Goal: Task Accomplishment & Management: Use online tool/utility

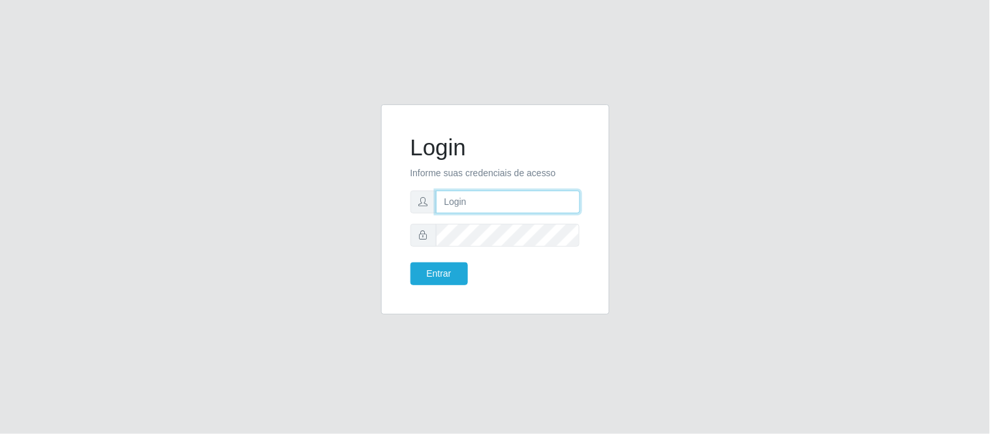
click at [462, 197] on input "text" at bounding box center [508, 202] width 144 height 23
type input "[PERSON_NAME].[PERSON_NAME]@queirozatacadao"
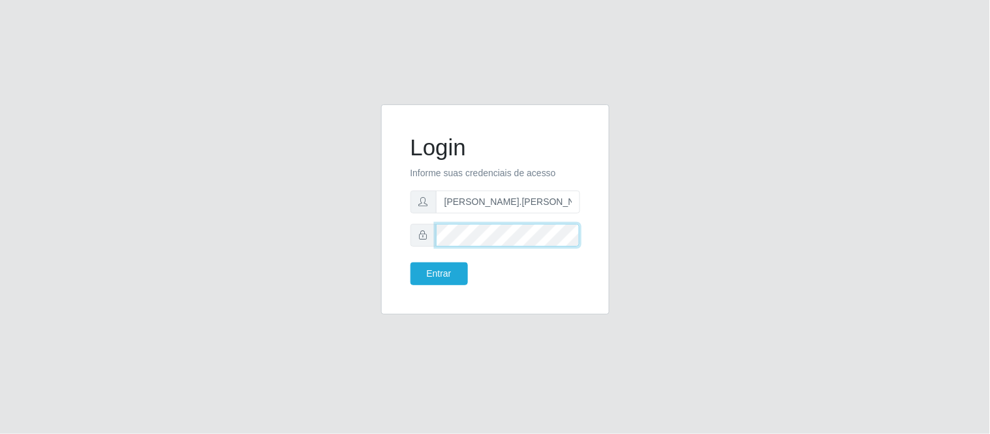
click at [410, 262] on button "Entrar" at bounding box center [438, 273] width 57 height 23
click at [446, 271] on button "Entrar" at bounding box center [438, 273] width 57 height 23
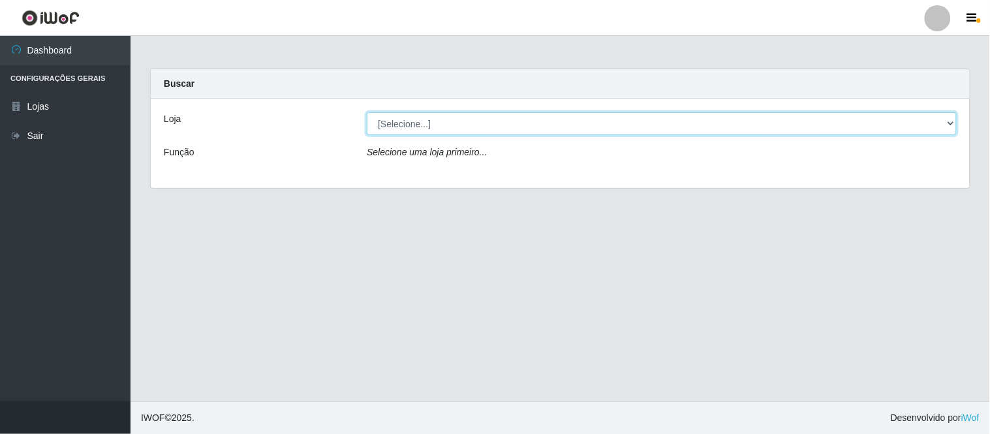
click at [948, 122] on select "[Selecione...] Queiroz Atacadão - Coophab" at bounding box center [662, 123] width 590 height 23
select select "463"
click at [367, 112] on select "[Selecione...] Queiroz Atacadão - Coophab" at bounding box center [662, 123] width 590 height 23
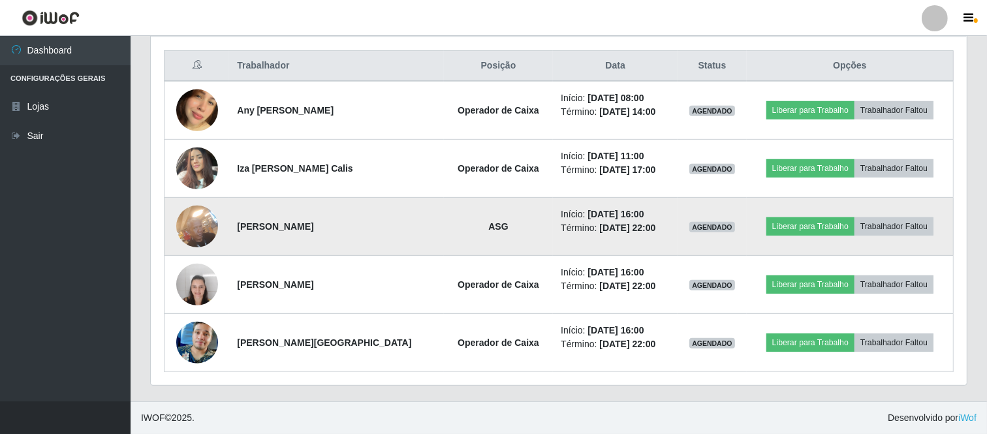
scroll to position [418, 0]
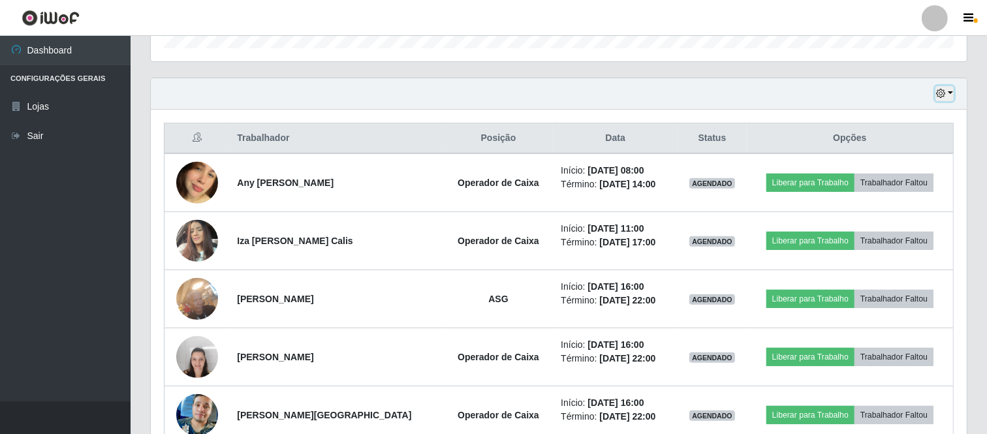
click at [952, 93] on button "button" at bounding box center [944, 93] width 18 height 15
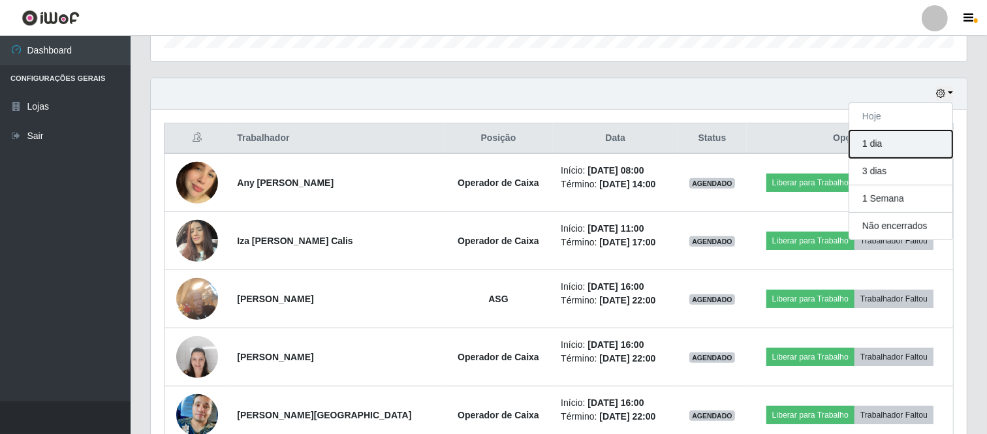
click at [894, 147] on button "1 dia" at bounding box center [900, 144] width 103 height 27
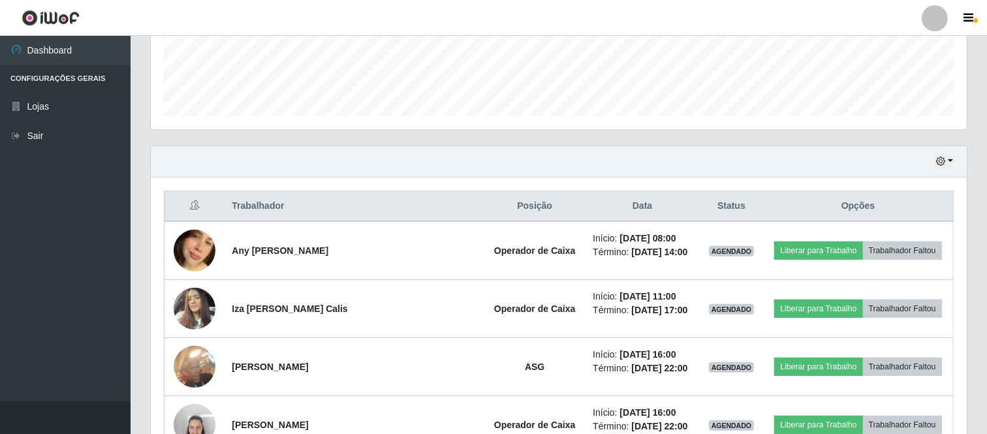
scroll to position [317, 0]
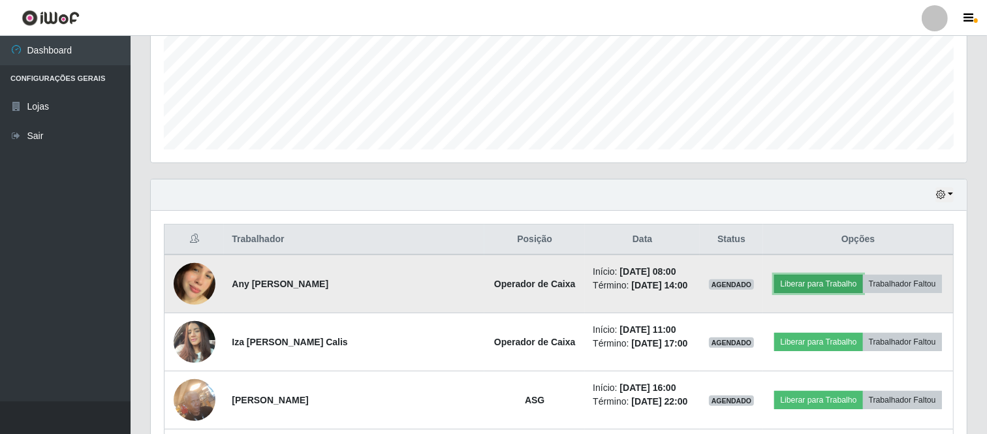
click at [807, 284] on button "Liberar para Trabalho" at bounding box center [818, 284] width 88 height 18
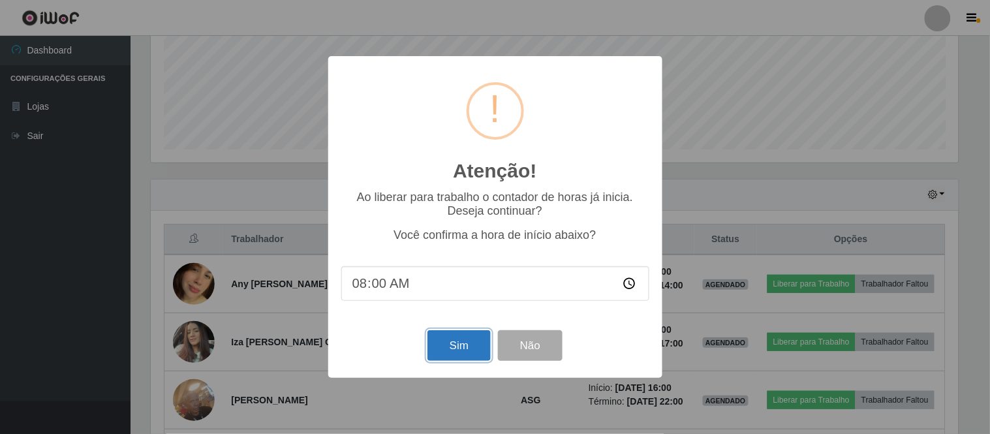
click at [472, 354] on button "Sim" at bounding box center [458, 345] width 63 height 31
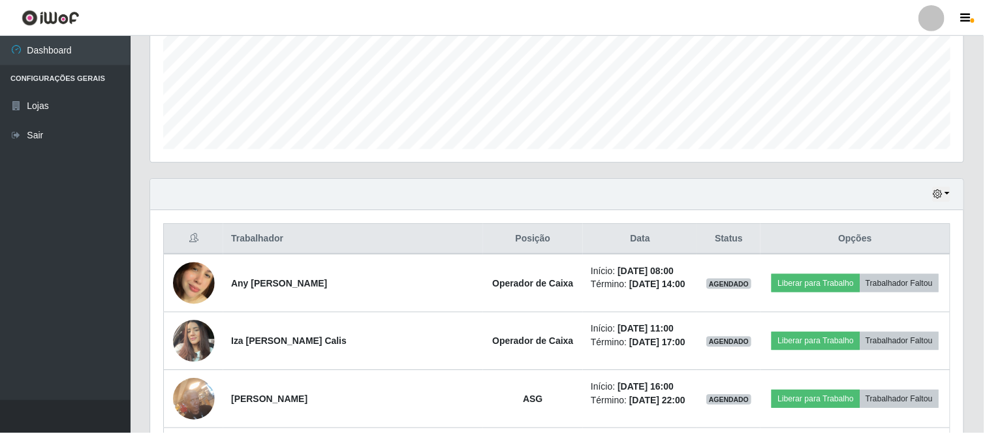
scroll to position [200, 0]
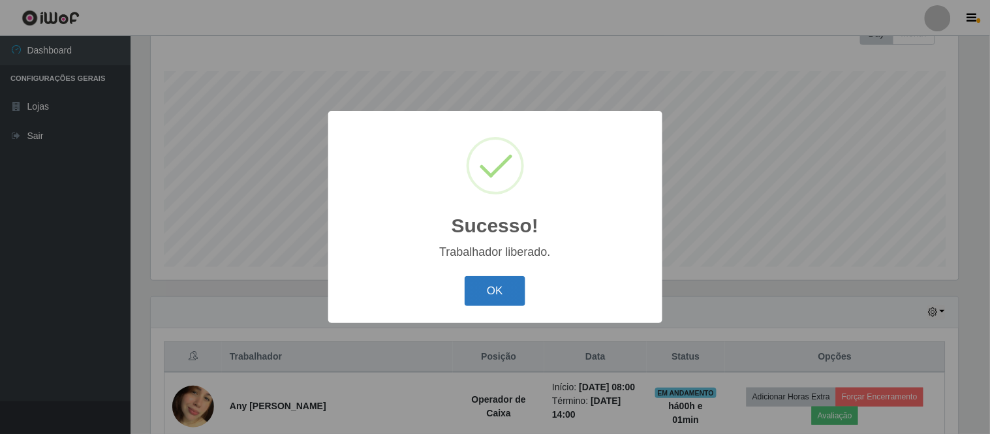
click at [498, 292] on button "OK" at bounding box center [495, 291] width 61 height 31
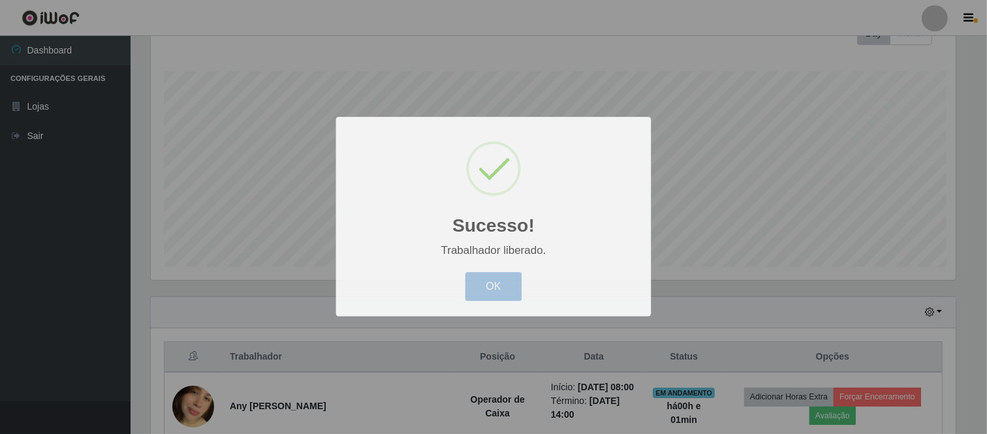
scroll to position [270, 816]
